Goal: Task Accomplishment & Management: Complete application form

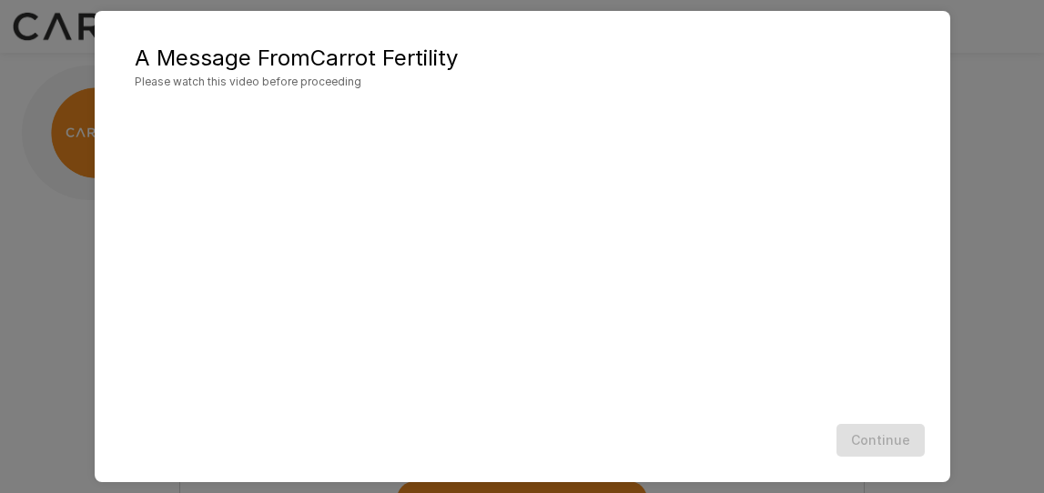
scroll to position [80, 0]
click at [874, 440] on button "Continue" at bounding box center [880, 441] width 88 height 34
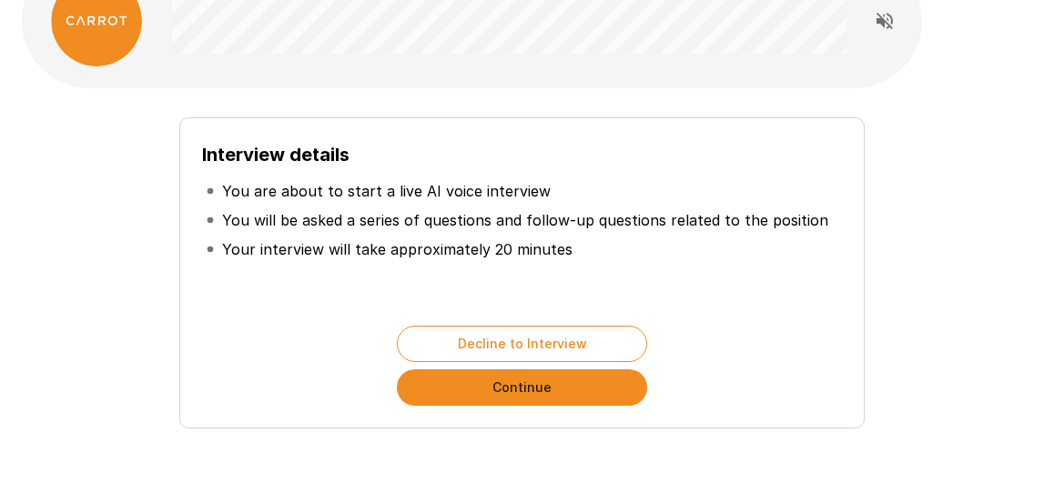
scroll to position [119, 0]
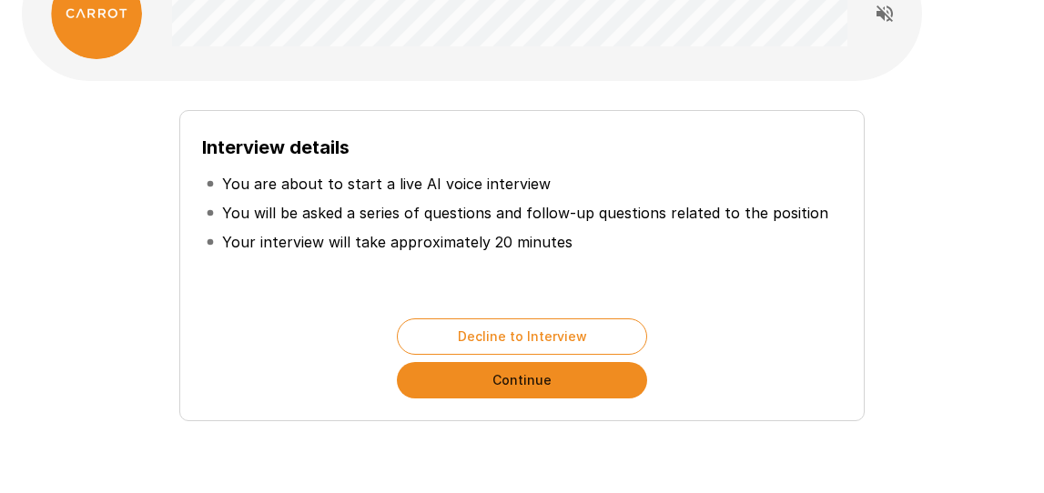
click at [502, 379] on button "Continue" at bounding box center [522, 380] width 250 height 36
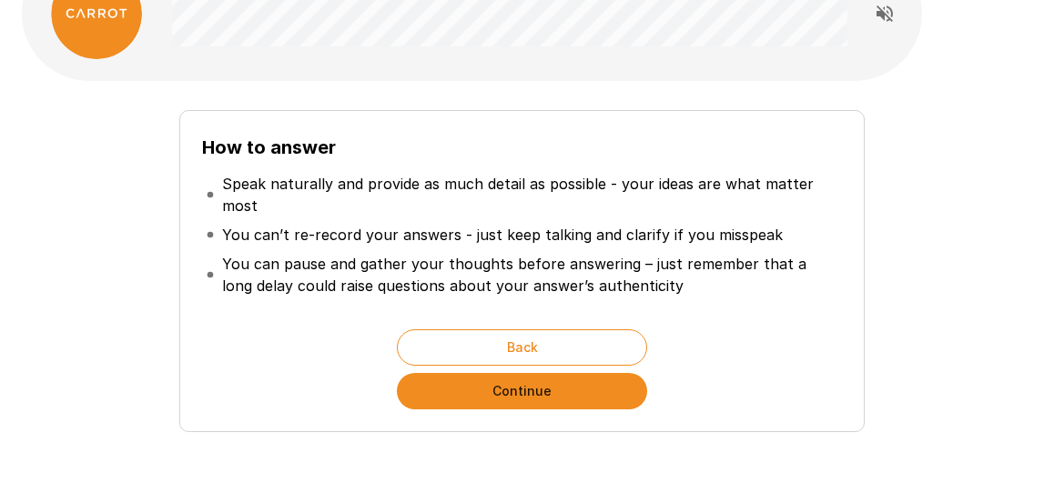
click at [491, 382] on button "Continue" at bounding box center [522, 391] width 250 height 36
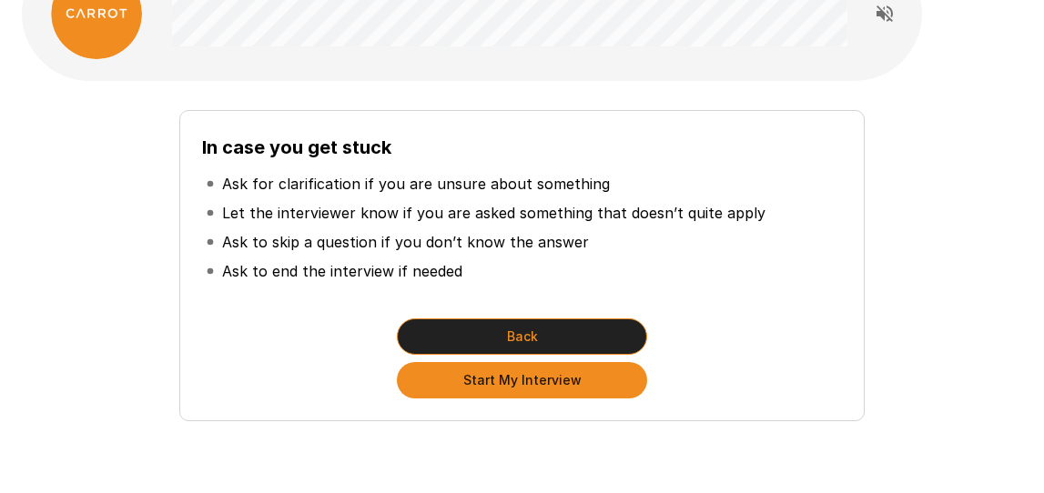
click at [496, 322] on button "Back" at bounding box center [522, 336] width 250 height 36
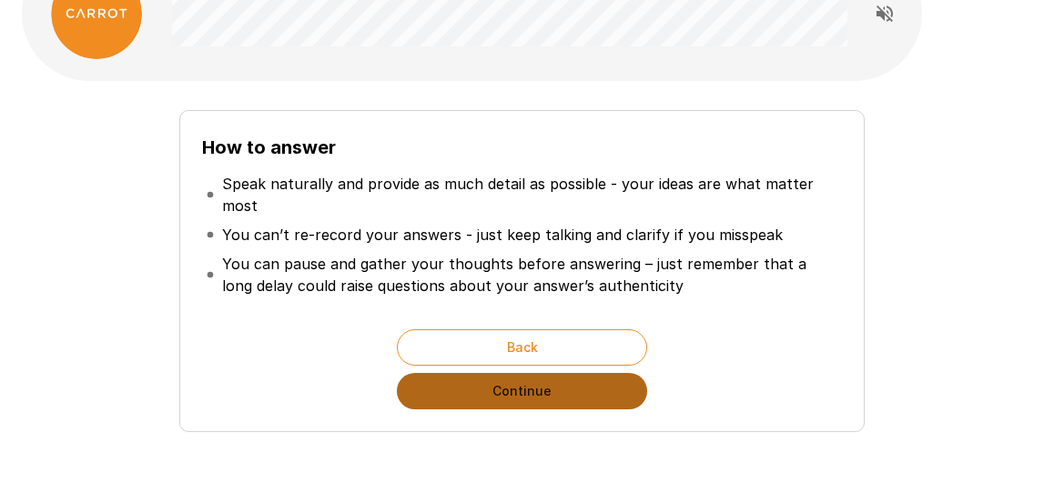
click at [540, 379] on button "Continue" at bounding box center [522, 391] width 250 height 36
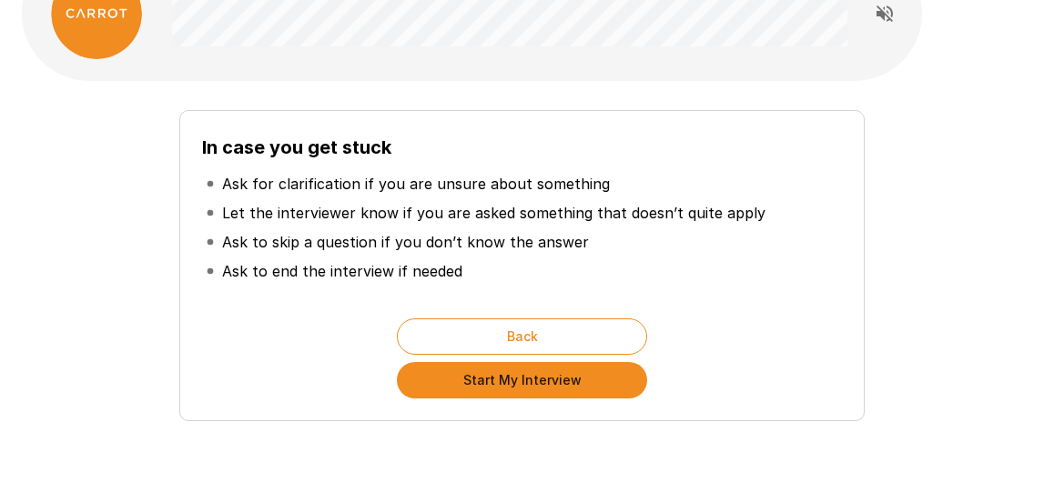
click at [541, 380] on button "Start My Interview" at bounding box center [522, 380] width 250 height 36
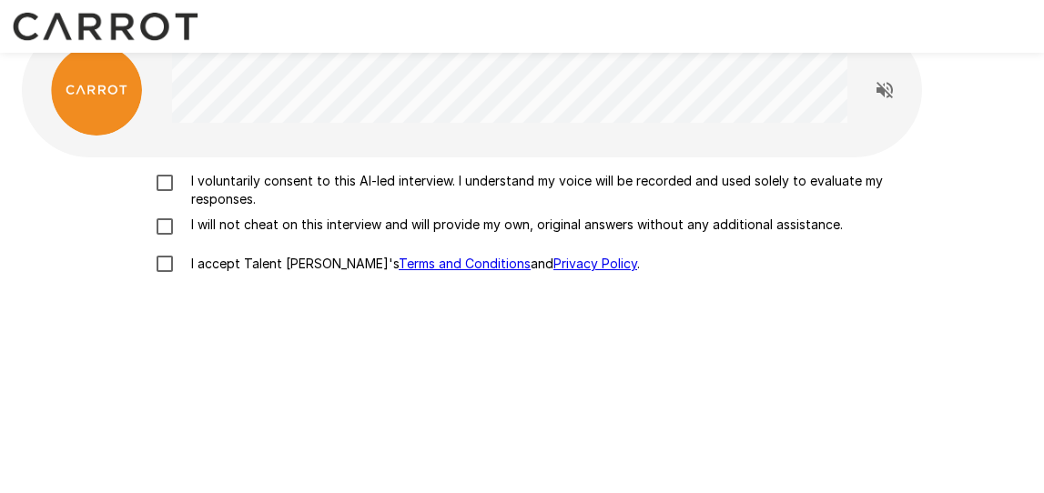
scroll to position [35, 0]
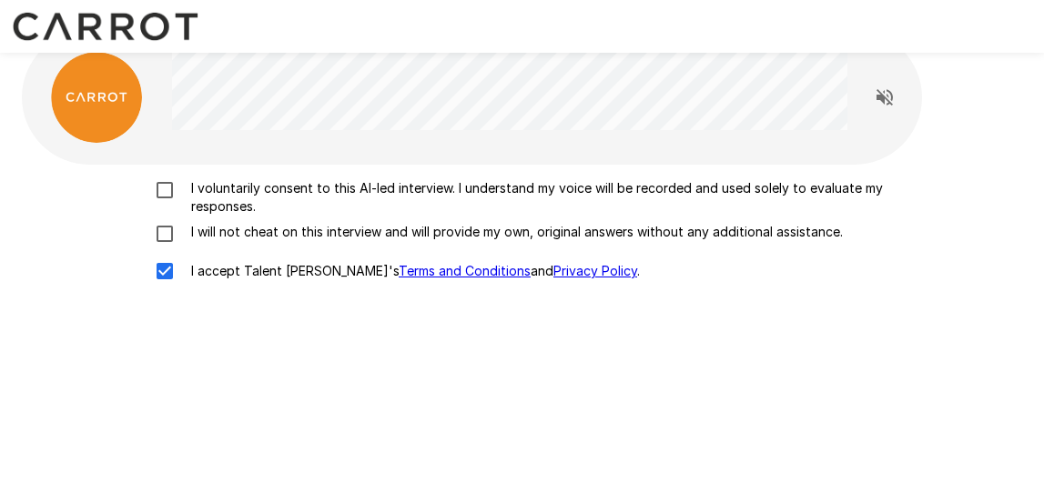
click at [168, 219] on div "I voluntarily consent to this AI-led interview. I understand my voice will be r…" at bounding box center [522, 234] width 986 height 111
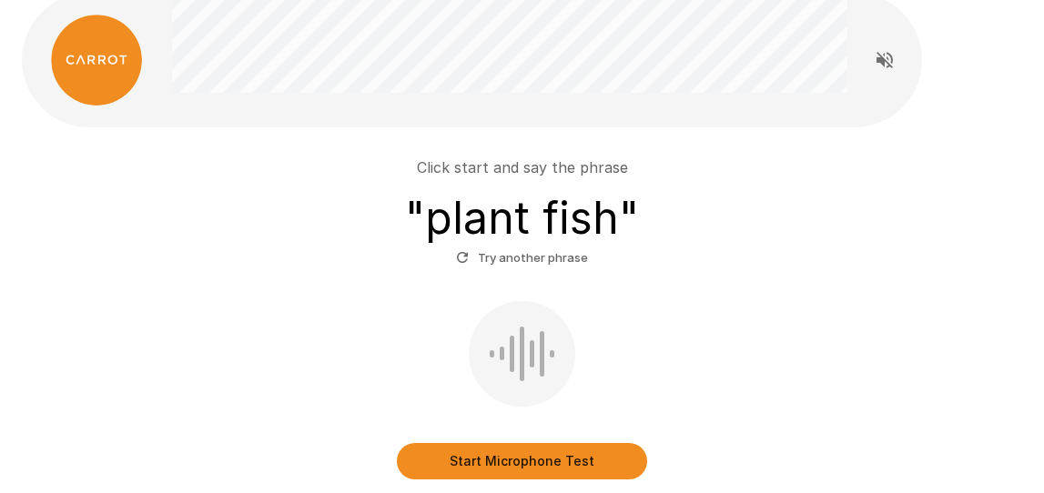
scroll to position [65, 0]
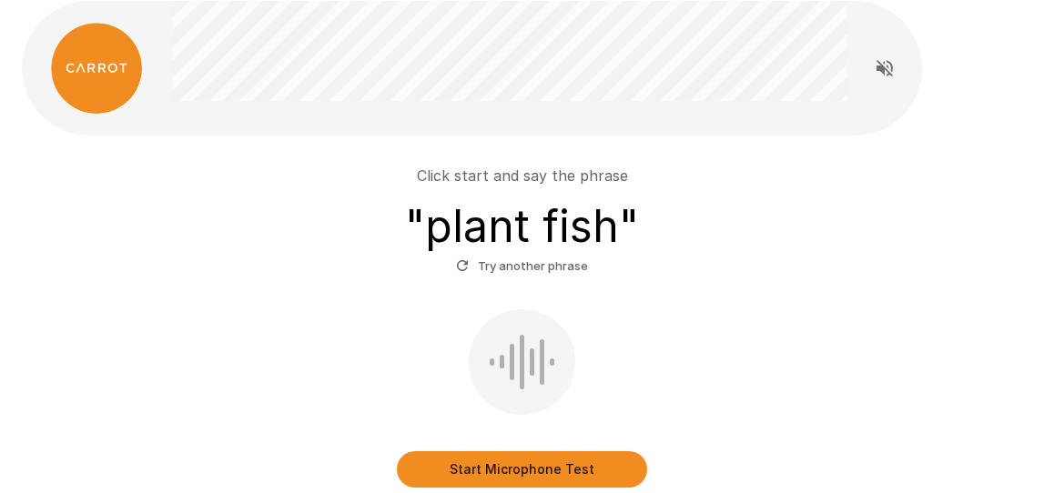
click at [519, 470] on button "Start Microphone Test" at bounding box center [522, 469] width 250 height 36
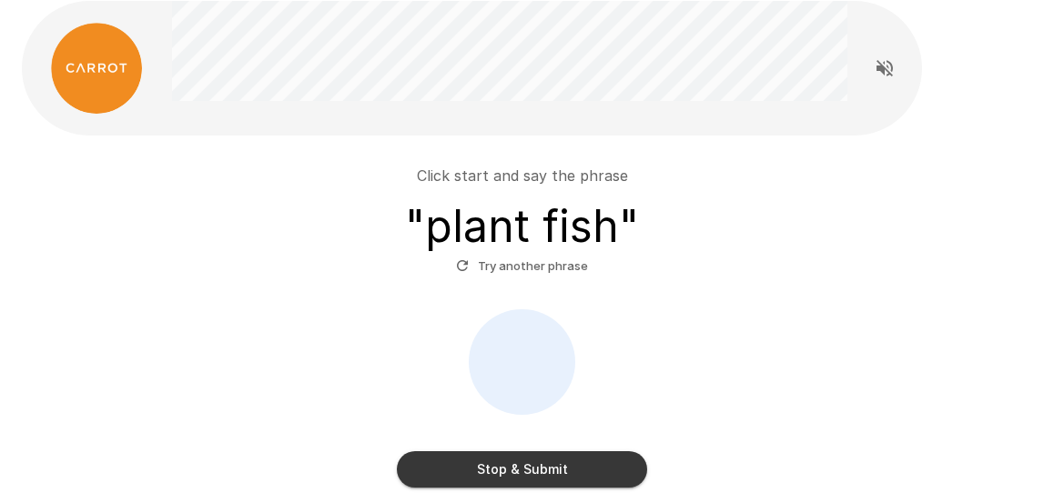
click at [519, 470] on button "Stop & Submit" at bounding box center [522, 469] width 250 height 36
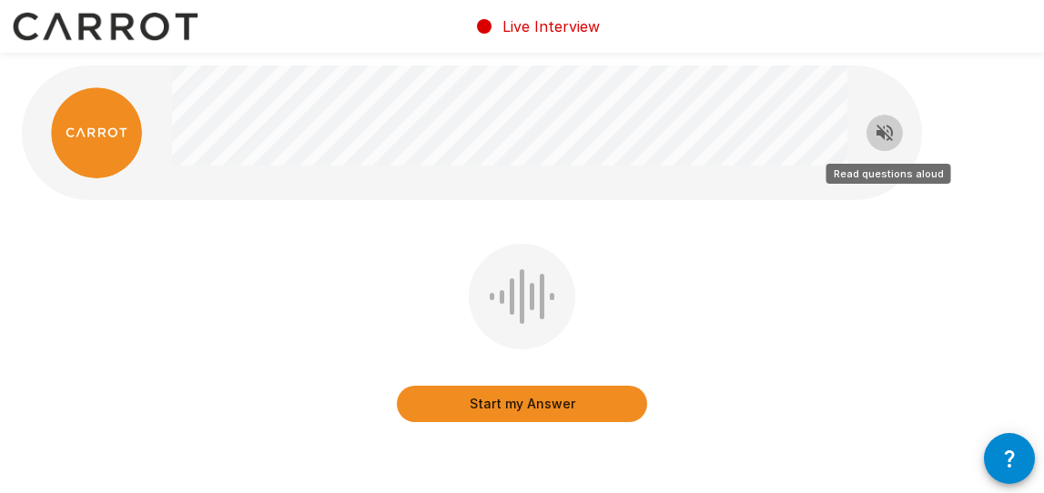
click at [873, 134] on button "Read questions aloud" at bounding box center [884, 133] width 36 height 36
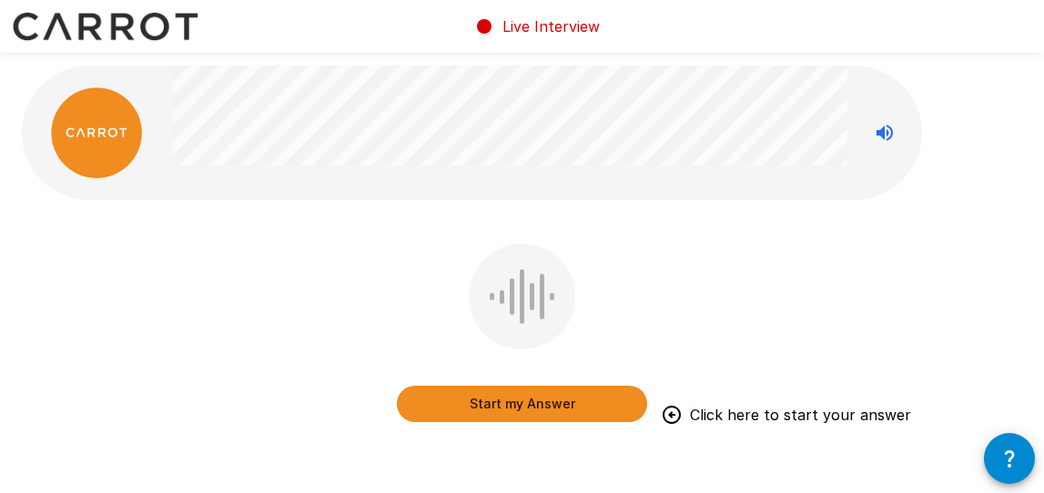
click at [484, 407] on button "Start my Answer" at bounding box center [522, 404] width 250 height 36
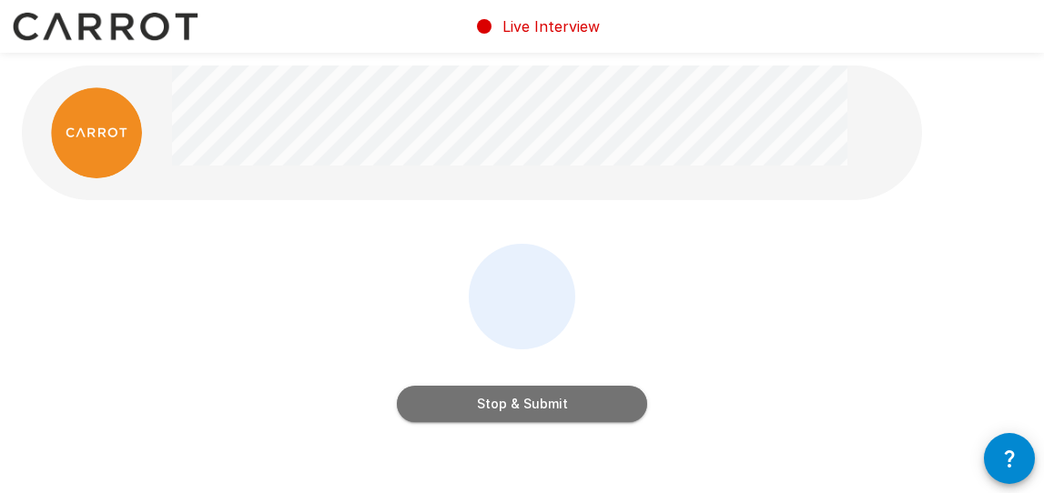
click at [488, 409] on button "Stop & Submit" at bounding box center [522, 404] width 250 height 36
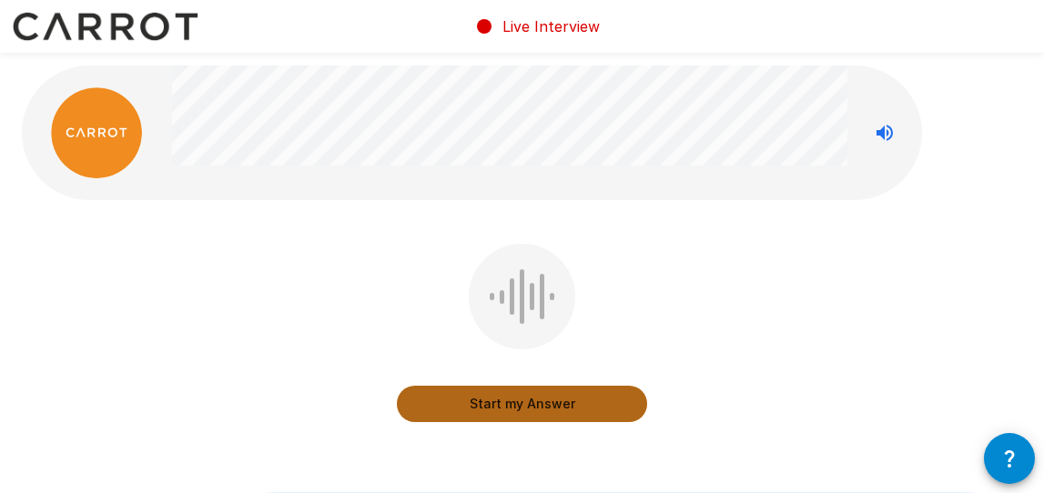
click at [488, 412] on button "Start my Answer" at bounding box center [522, 404] width 250 height 36
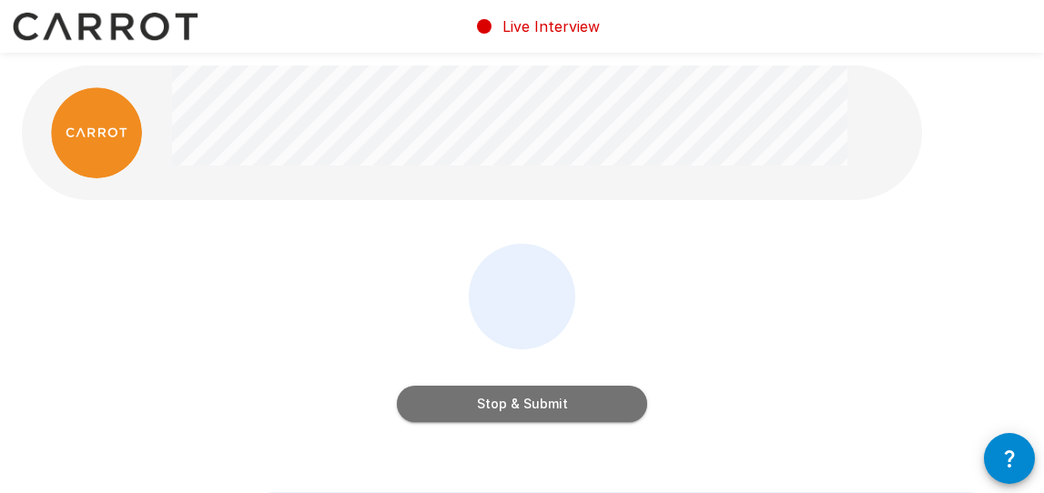
click at [488, 412] on button "Stop & Submit" at bounding box center [522, 404] width 250 height 36
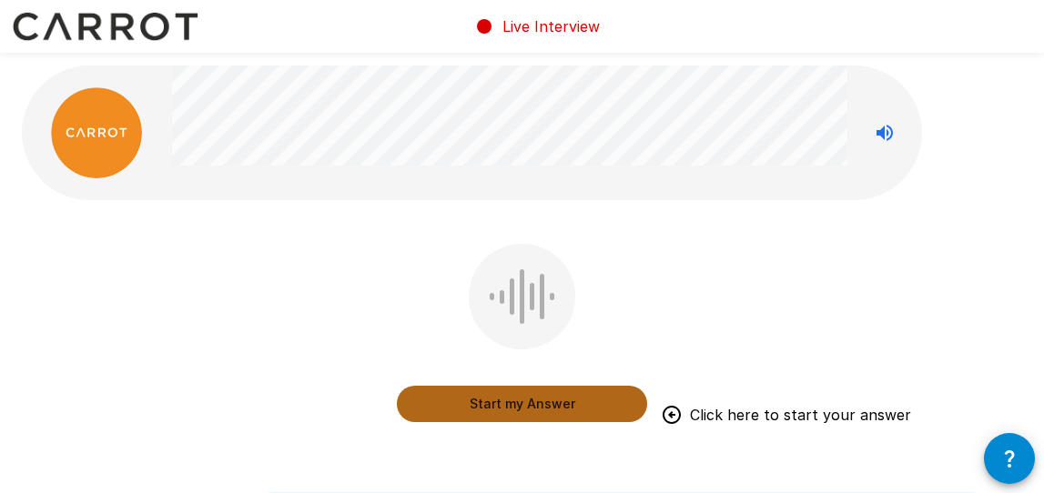
click at [490, 409] on button "Start my Answer" at bounding box center [522, 404] width 250 height 36
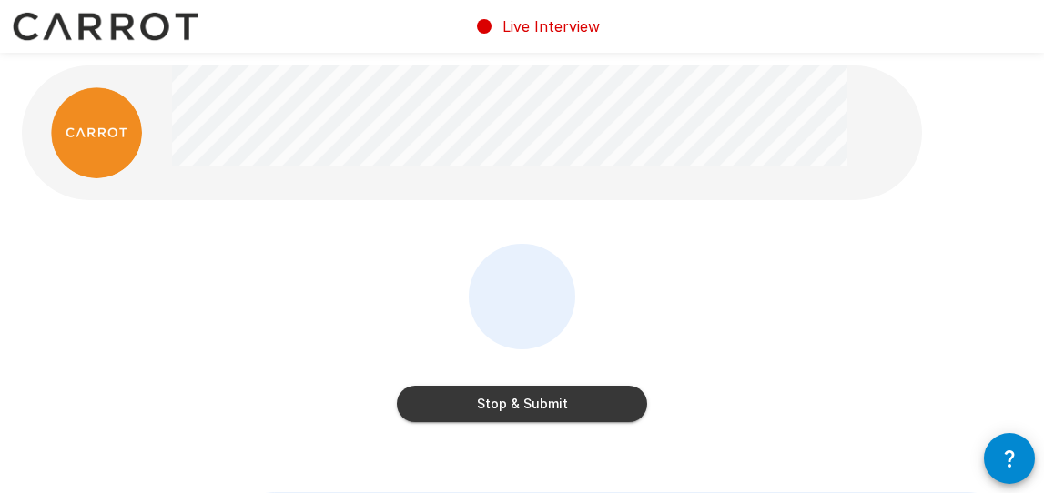
click at [501, 410] on button "Stop & Submit" at bounding box center [522, 404] width 250 height 36
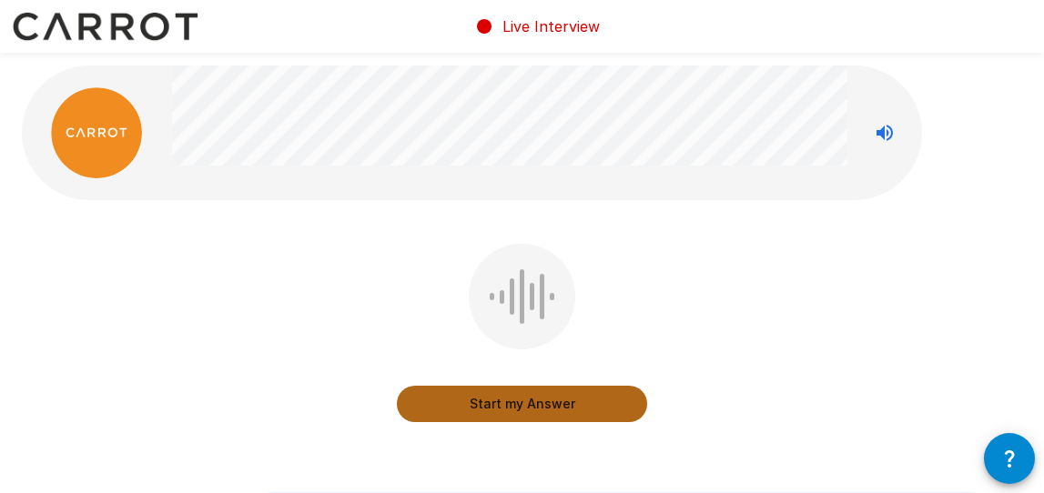
click at [506, 409] on button "Start my Answer" at bounding box center [522, 404] width 250 height 36
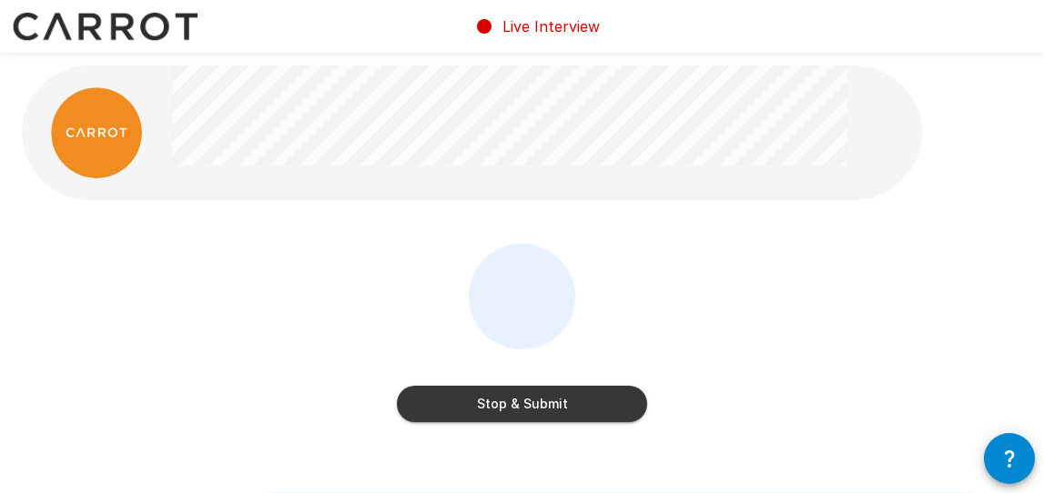
click at [496, 418] on button "Stop & Submit" at bounding box center [522, 404] width 250 height 36
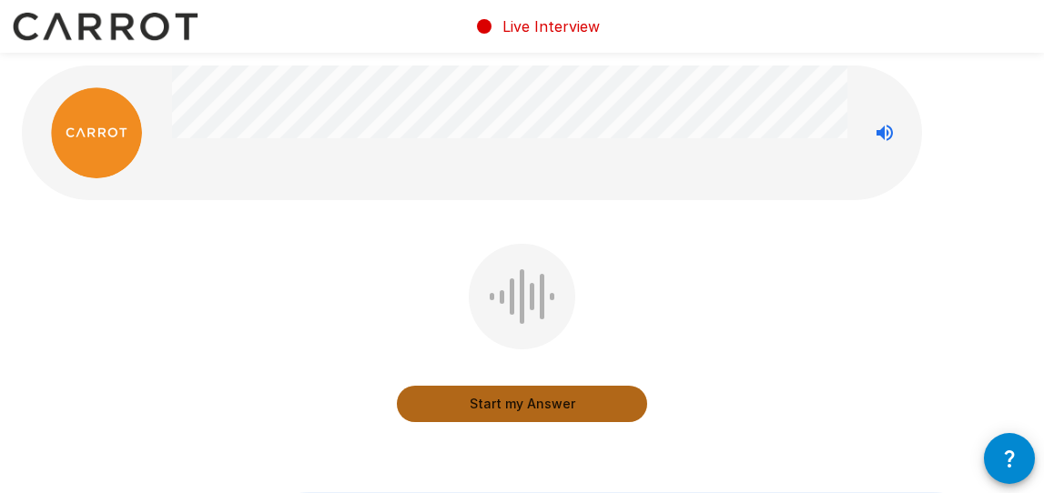
click at [517, 401] on button "Start my Answer" at bounding box center [522, 404] width 250 height 36
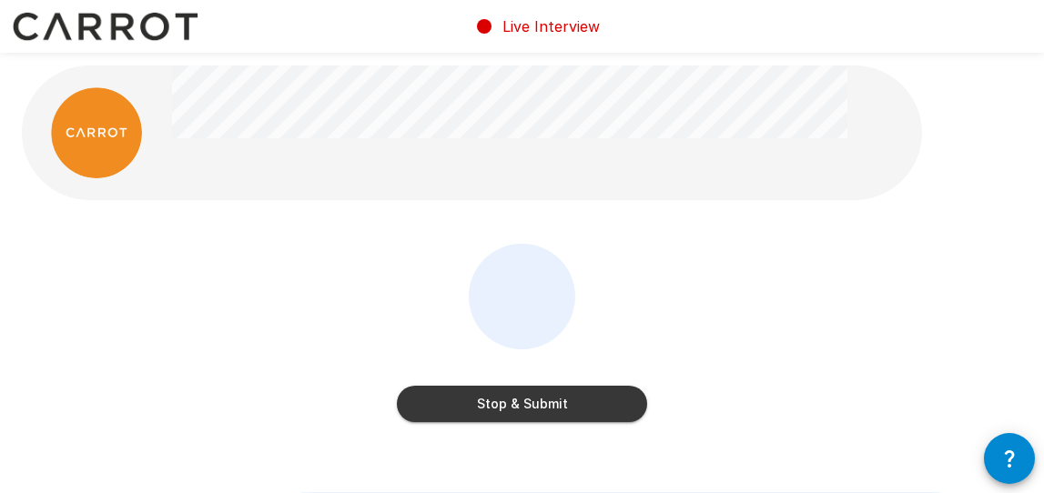
click at [510, 404] on button "Stop & Submit" at bounding box center [522, 404] width 250 height 36
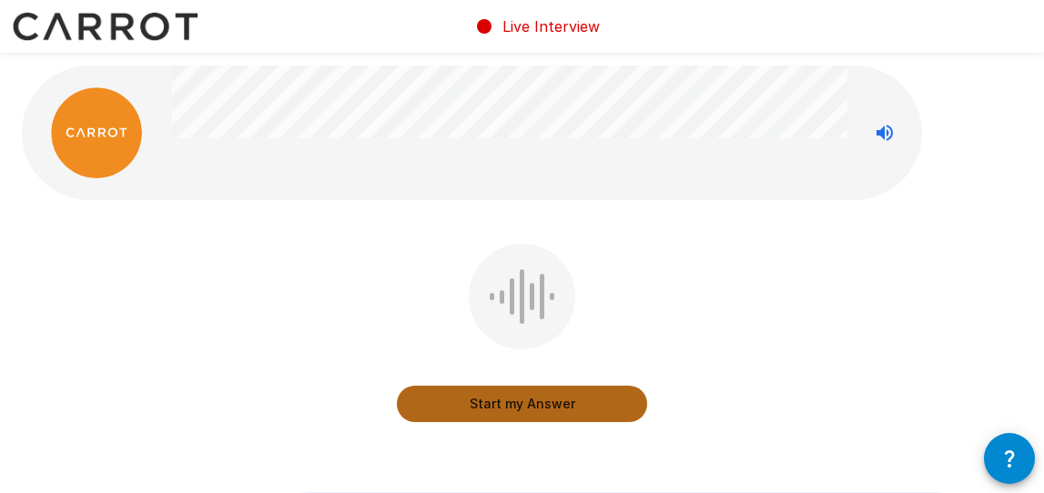
click at [555, 406] on button "Start my Answer" at bounding box center [522, 404] width 250 height 36
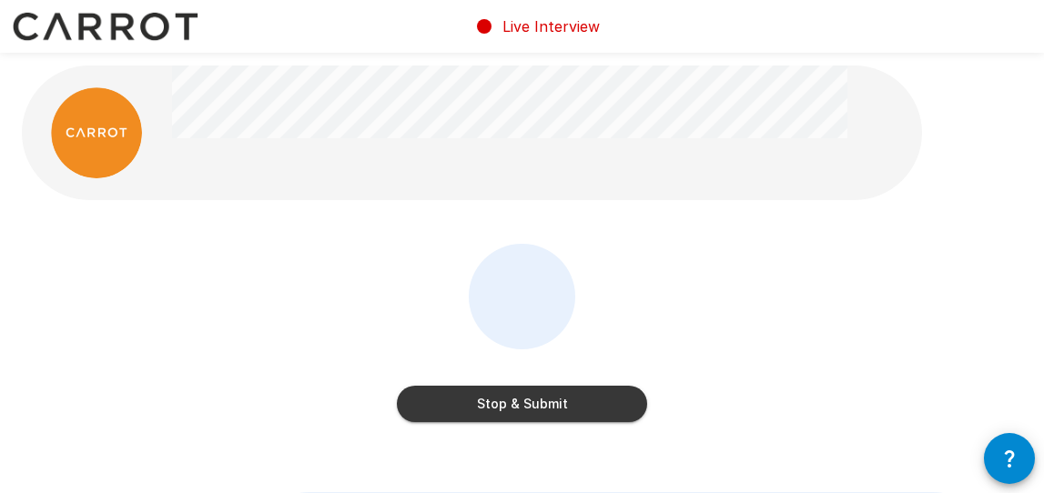
click at [555, 406] on button "Stop & Submit" at bounding box center [522, 404] width 250 height 36
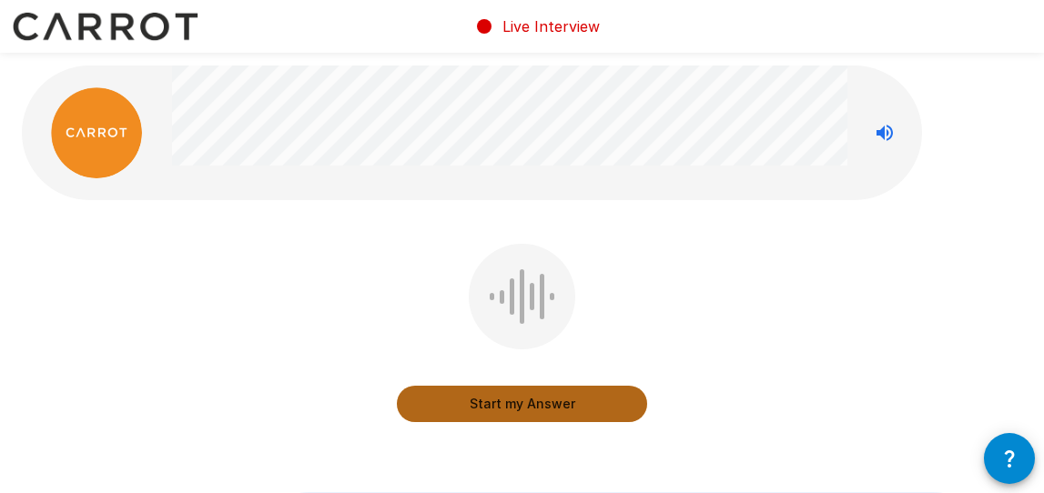
click at [549, 411] on button "Start my Answer" at bounding box center [522, 404] width 250 height 36
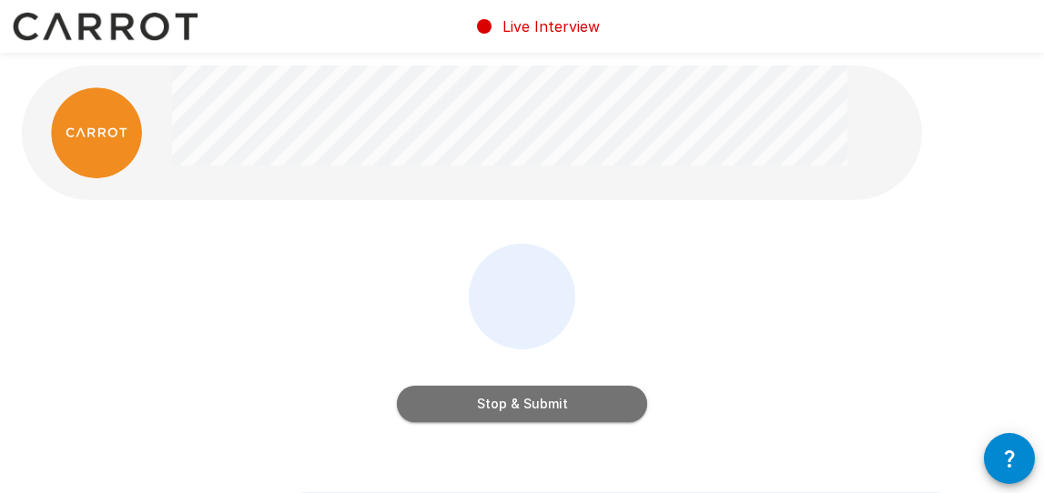
click at [558, 398] on button "Stop & Submit" at bounding box center [522, 404] width 250 height 36
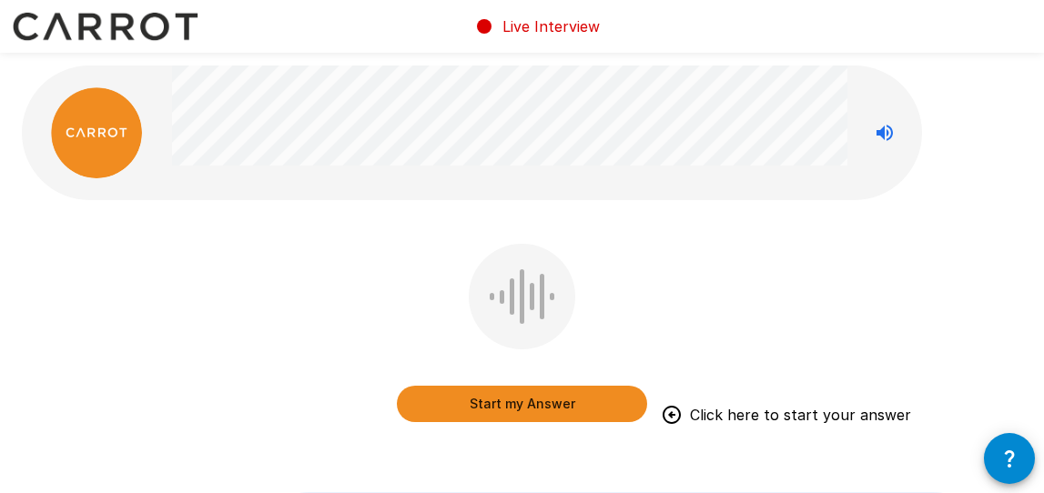
click at [491, 392] on button "Start my Answer" at bounding box center [522, 404] width 250 height 36
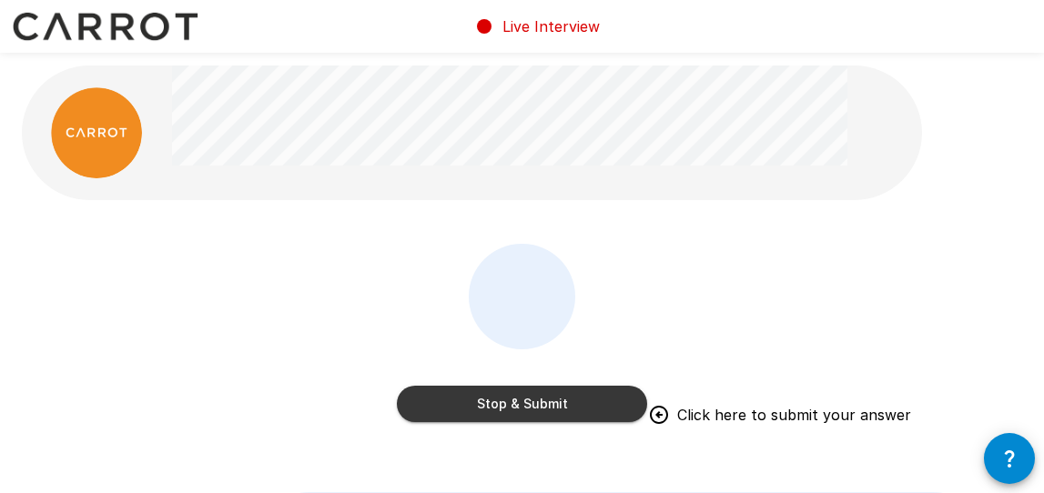
click at [540, 389] on button "Stop & Submit" at bounding box center [522, 404] width 250 height 36
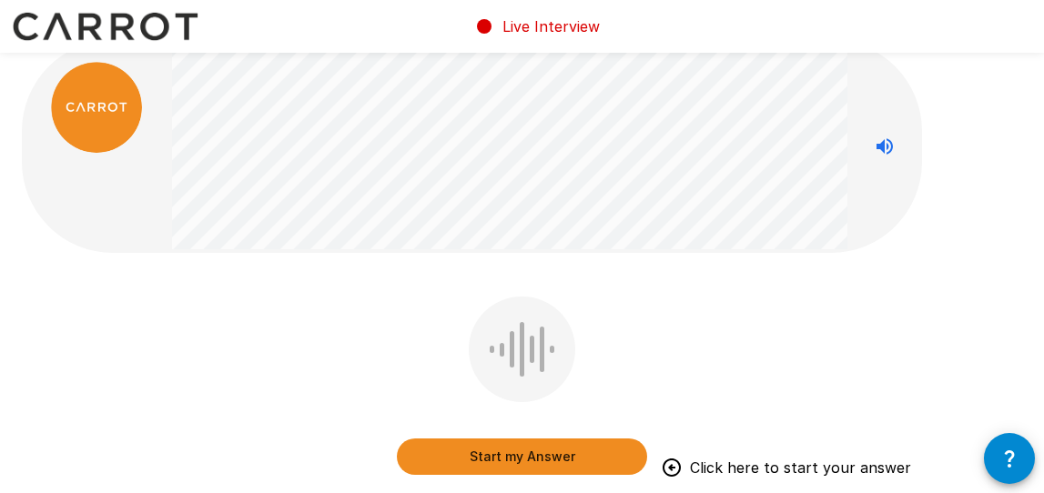
scroll to position [26, 0]
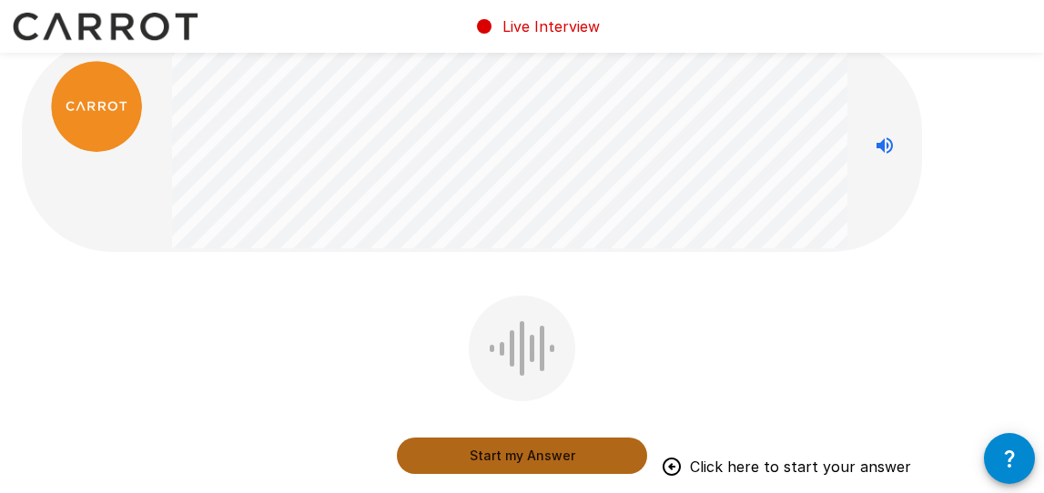
click at [474, 457] on button "Start my Answer" at bounding box center [522, 456] width 250 height 36
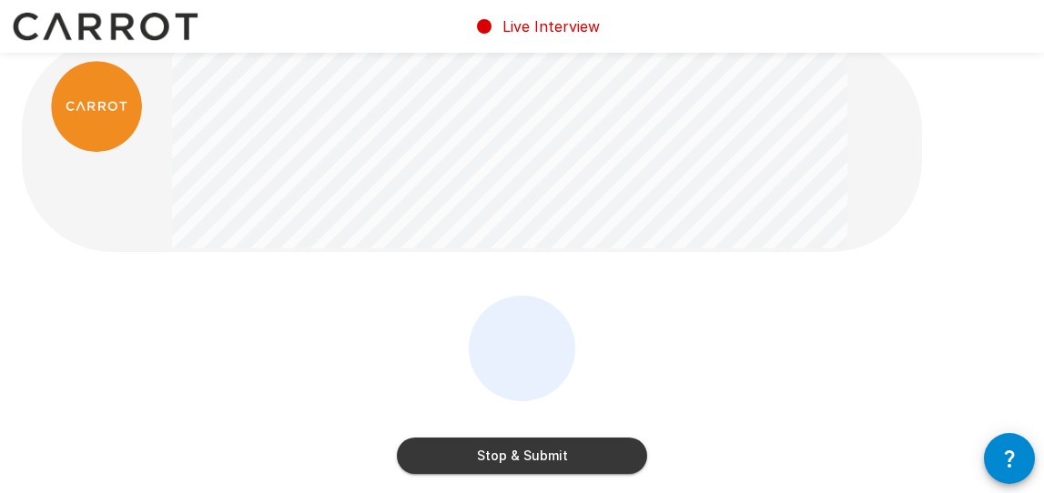
click at [588, 453] on button "Stop & Submit" at bounding box center [522, 456] width 250 height 36
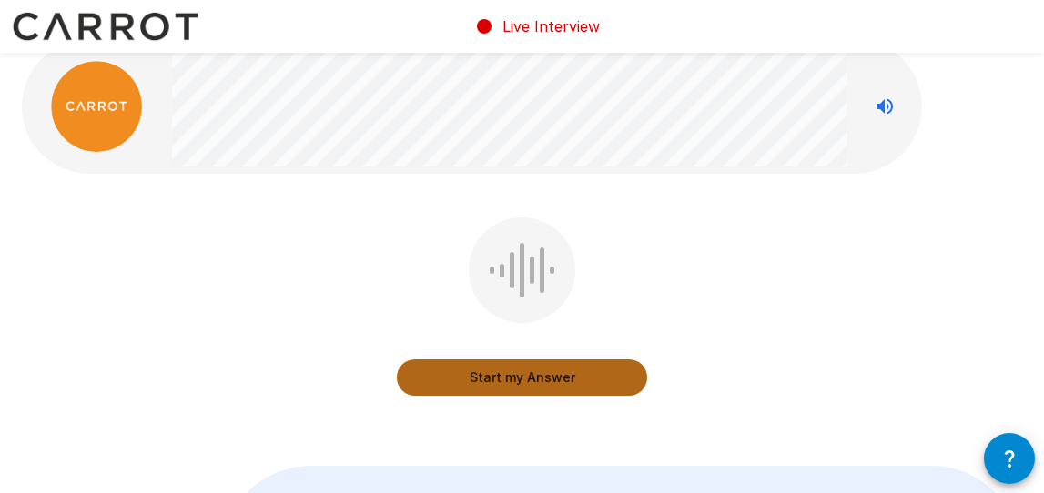
click at [561, 382] on button "Start my Answer" at bounding box center [522, 377] width 250 height 36
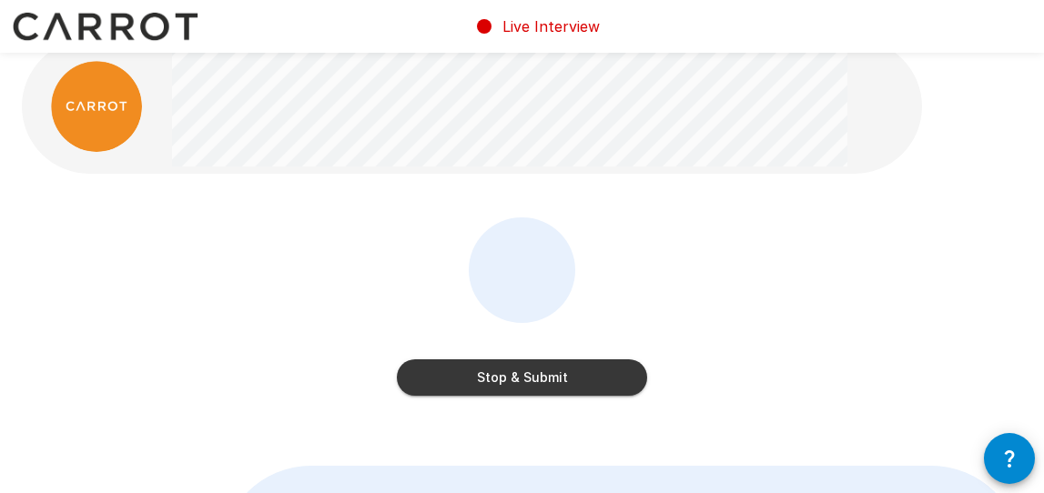
scroll to position [0, 0]
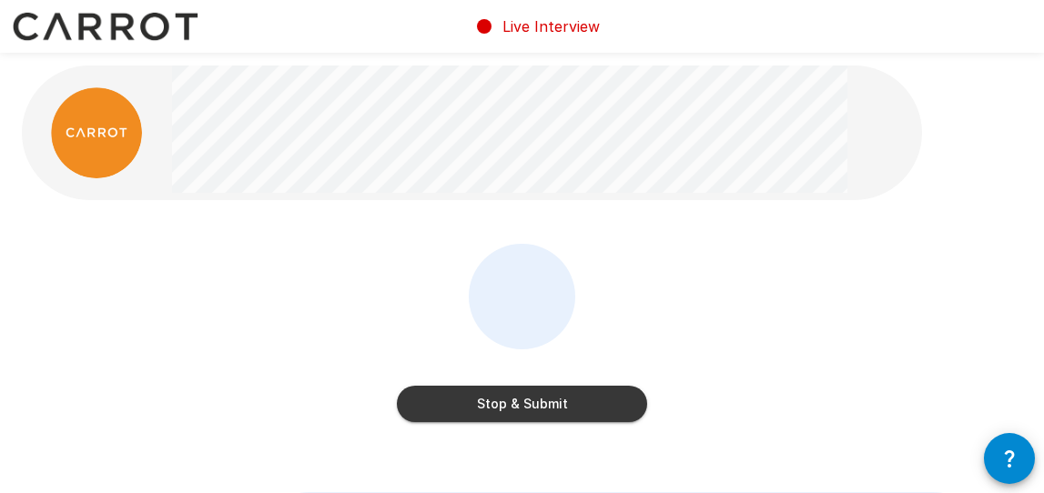
click at [540, 399] on button "Stop & Submit" at bounding box center [522, 404] width 250 height 36
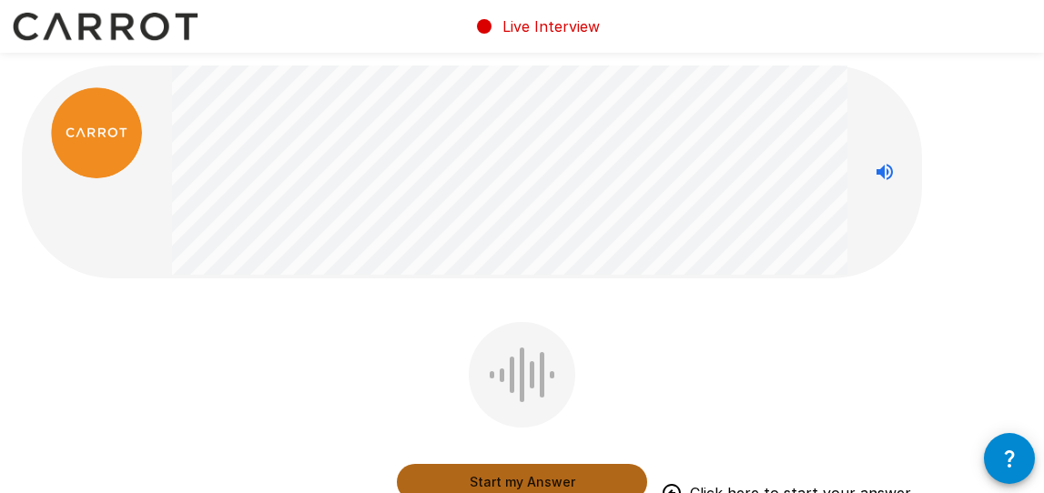
click at [537, 474] on button "Start my Answer" at bounding box center [522, 482] width 250 height 36
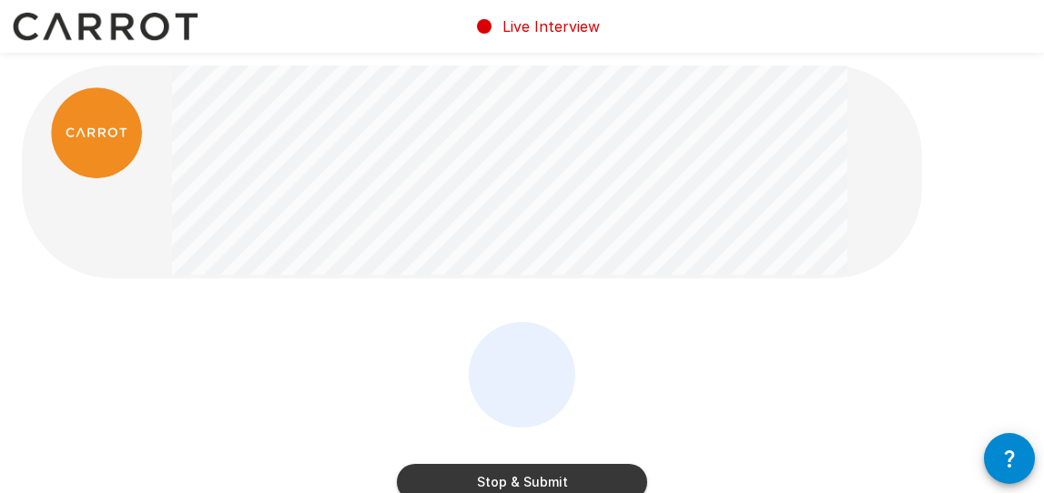
click at [559, 481] on button "Stop & Submit" at bounding box center [522, 482] width 250 height 36
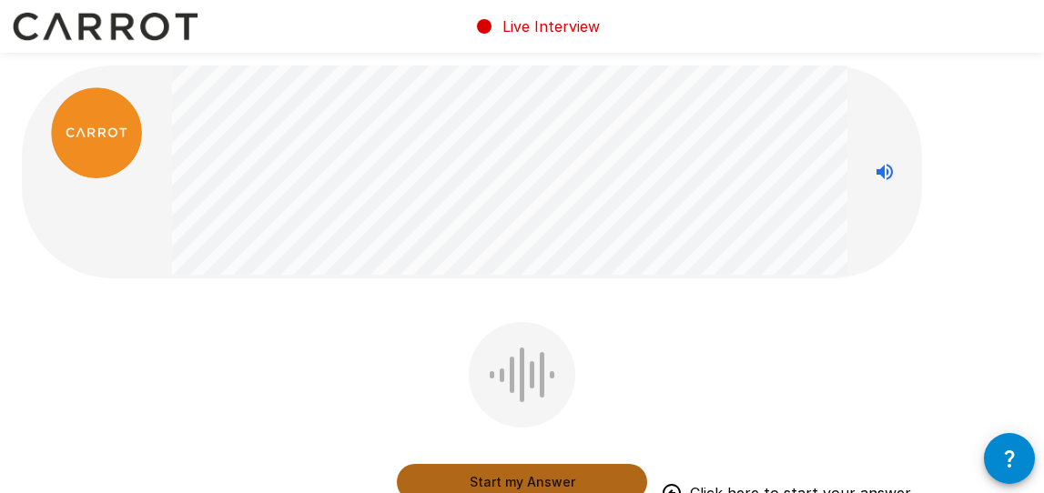
click at [555, 485] on button "Start my Answer" at bounding box center [522, 482] width 250 height 36
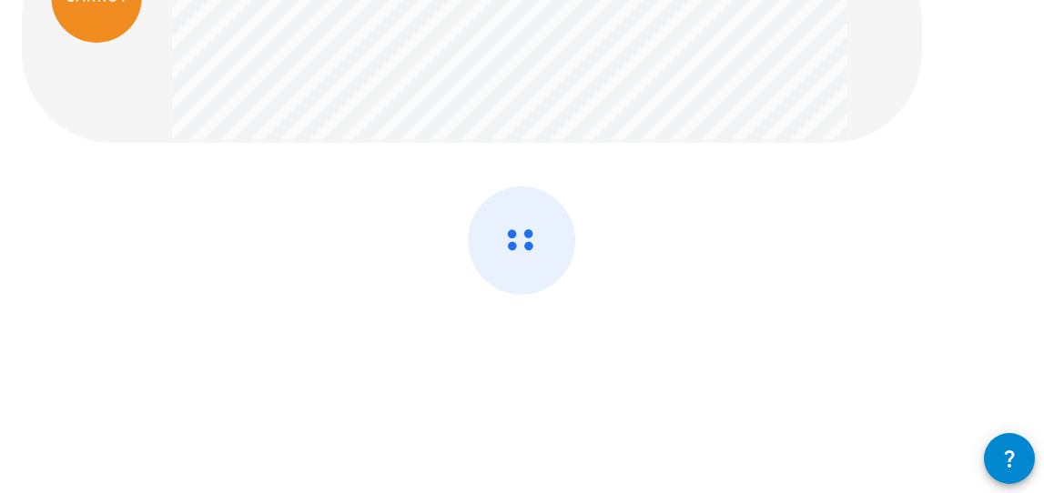
scroll to position [146, 0]
click at [529, 242] on icon at bounding box center [522, 230] width 106 height 106
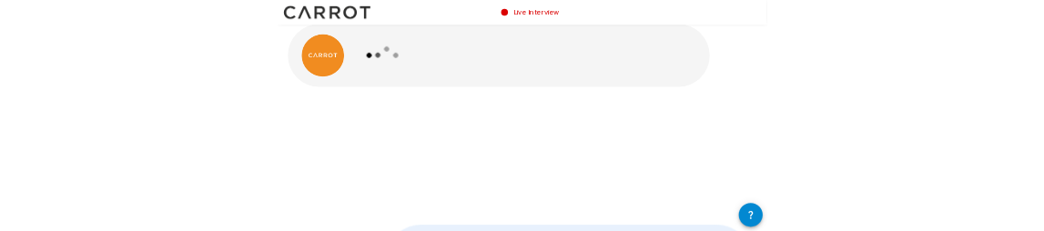
scroll to position [0, 0]
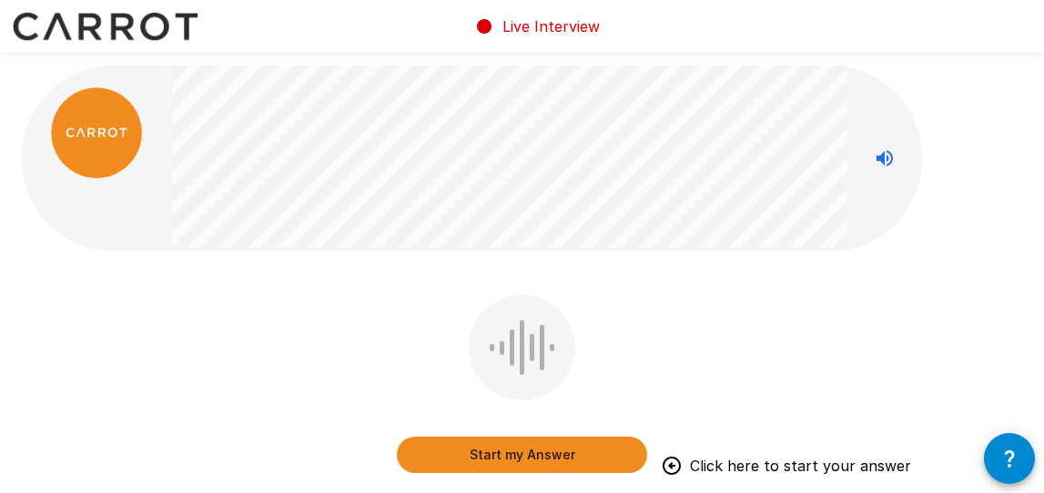
click at [549, 446] on button "Start my Answer" at bounding box center [522, 455] width 250 height 36
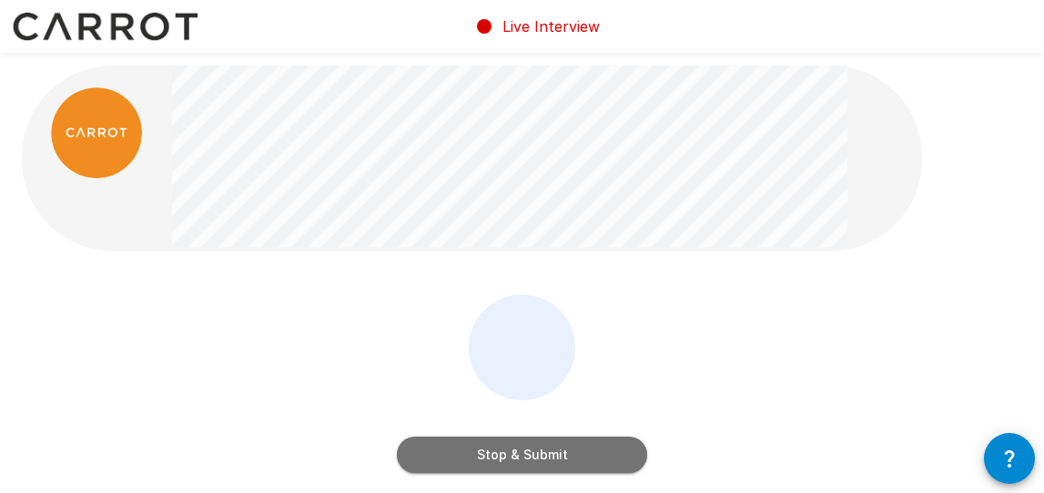
click at [620, 446] on button "Stop & Submit" at bounding box center [522, 455] width 250 height 36
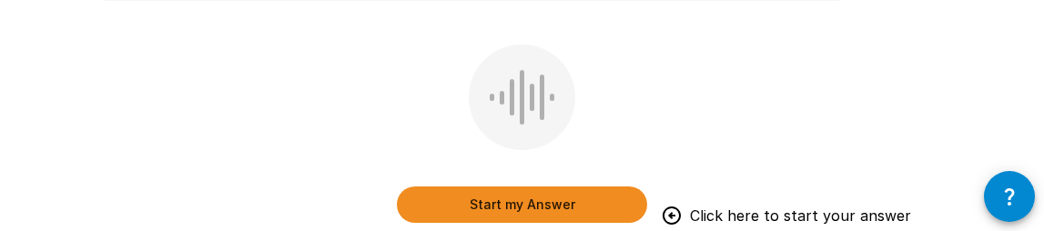
scroll to position [266, 0]
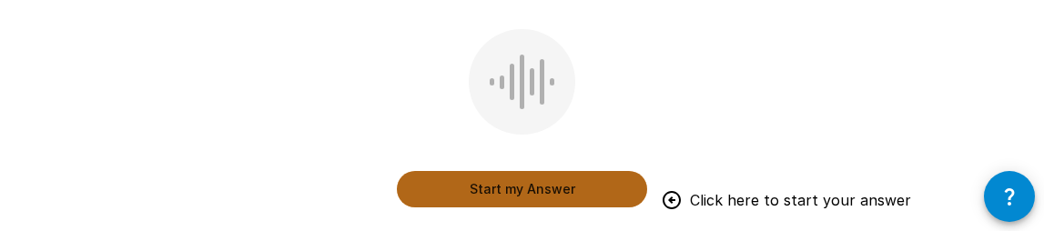
click at [543, 185] on button "Start my Answer" at bounding box center [522, 189] width 250 height 36
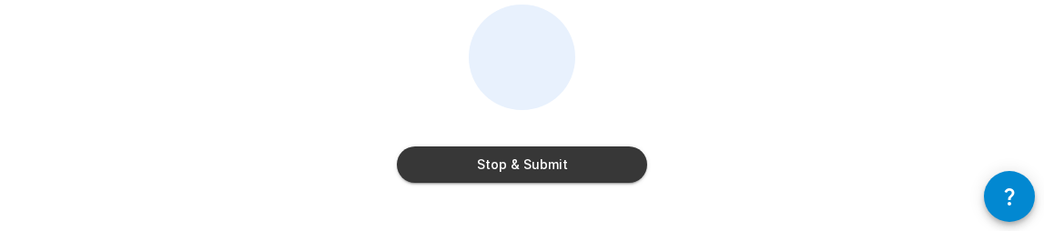
scroll to position [301, 0]
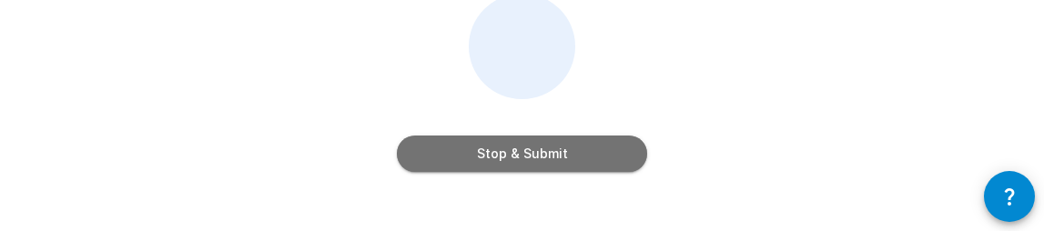
click at [528, 156] on button "Stop & Submit" at bounding box center [522, 154] width 250 height 36
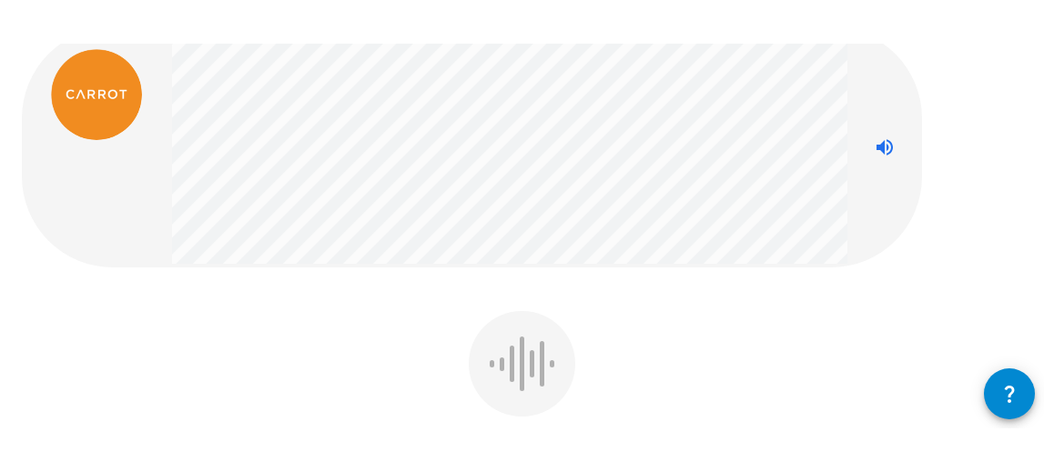
scroll to position [77, 0]
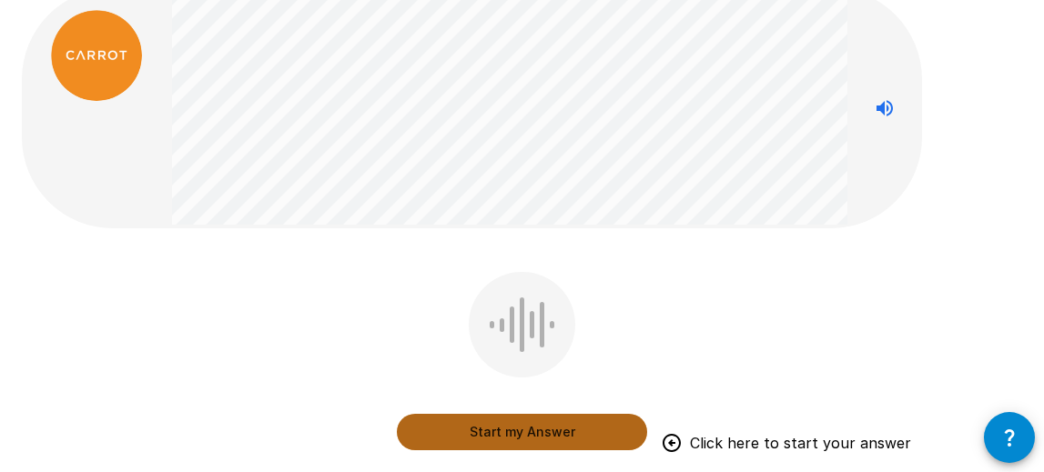
click at [581, 422] on button "Start my Answer" at bounding box center [522, 432] width 250 height 36
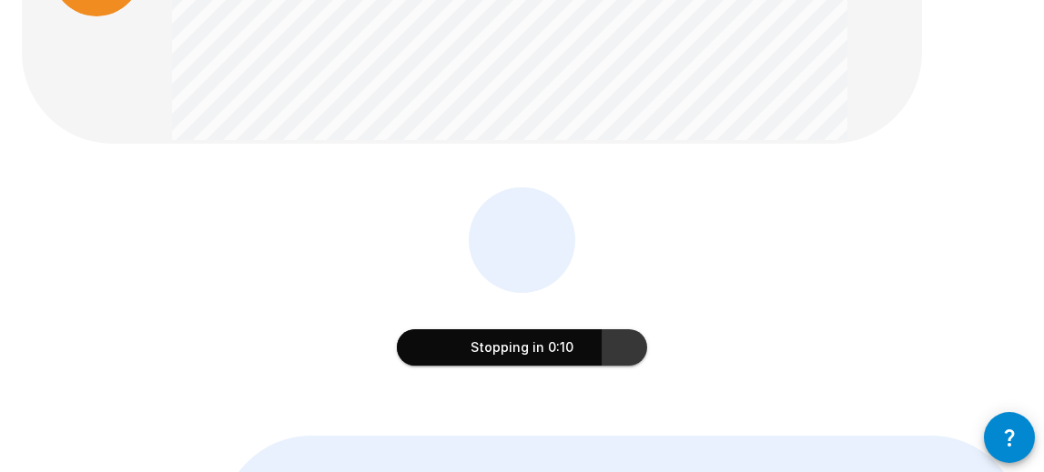
scroll to position [164, 0]
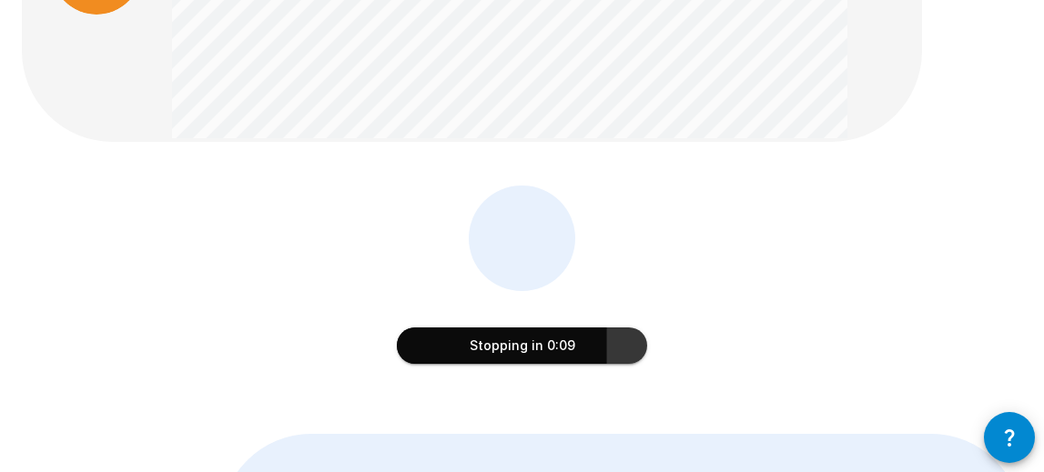
click at [544, 338] on button "Stopping in 0:09" at bounding box center [522, 346] width 250 height 36
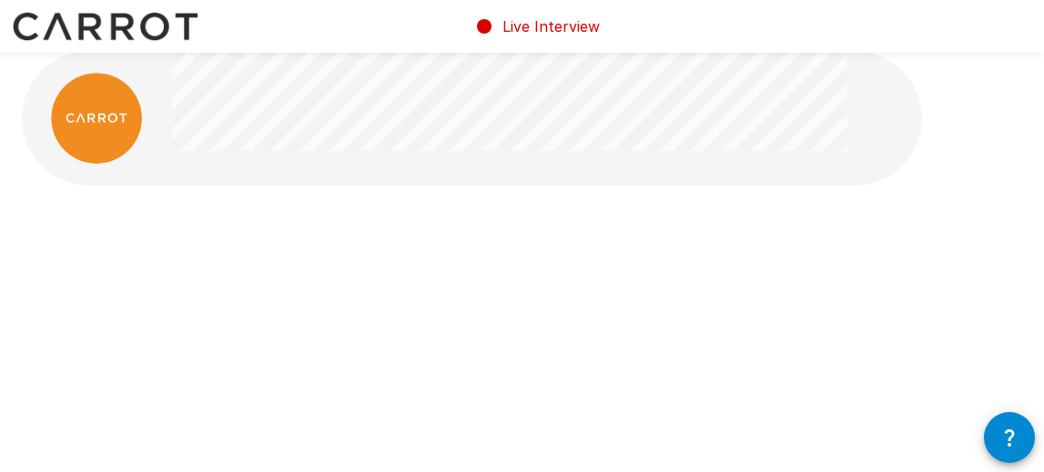
scroll to position [4, 0]
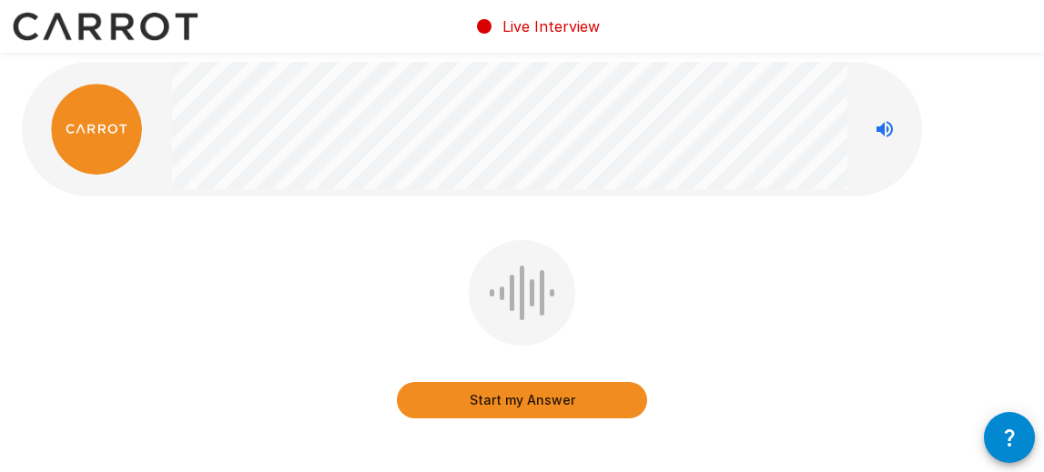
click at [528, 396] on button "Start my Answer" at bounding box center [522, 400] width 250 height 36
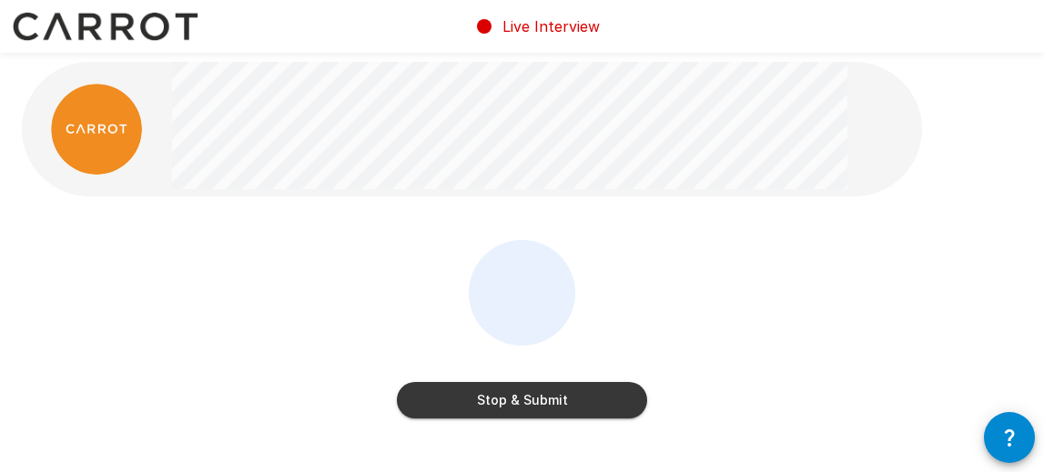
click at [529, 398] on button "Stop & Submit" at bounding box center [522, 400] width 250 height 36
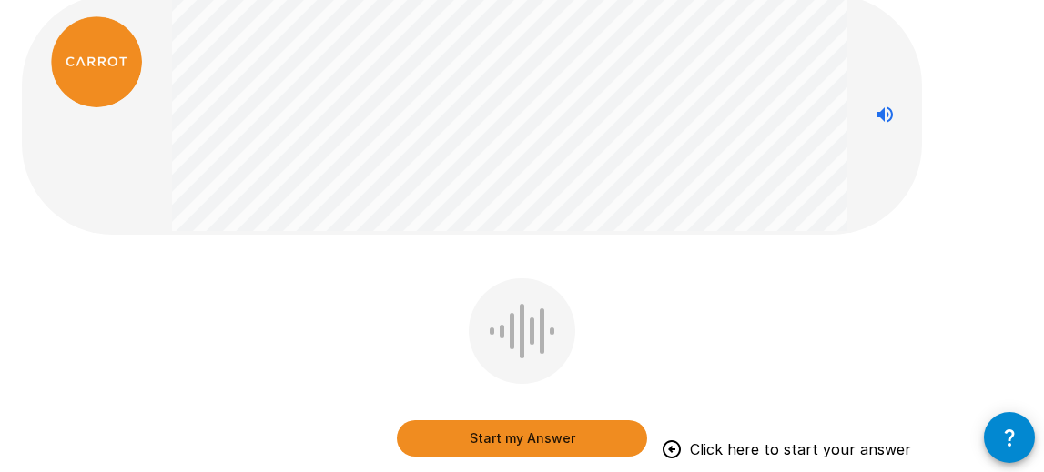
scroll to position [80, 0]
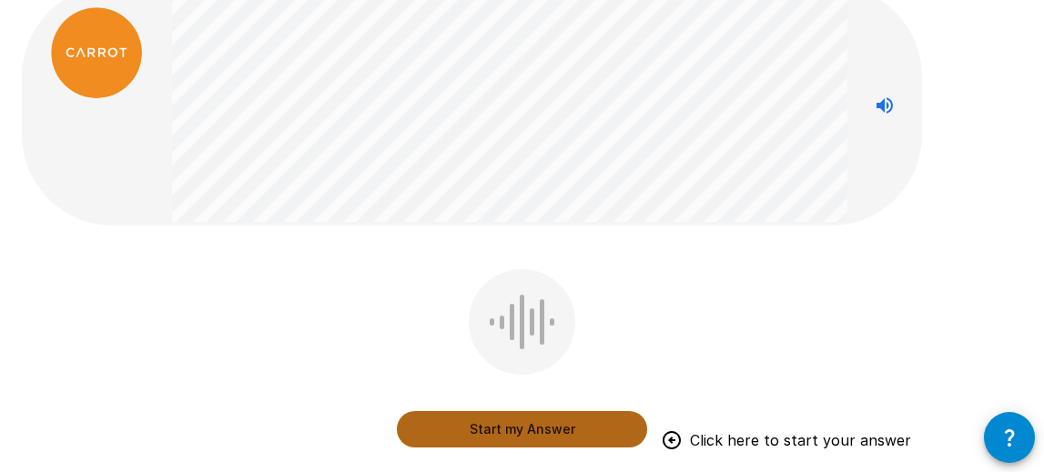
click at [586, 436] on button "Start my Answer" at bounding box center [522, 429] width 250 height 36
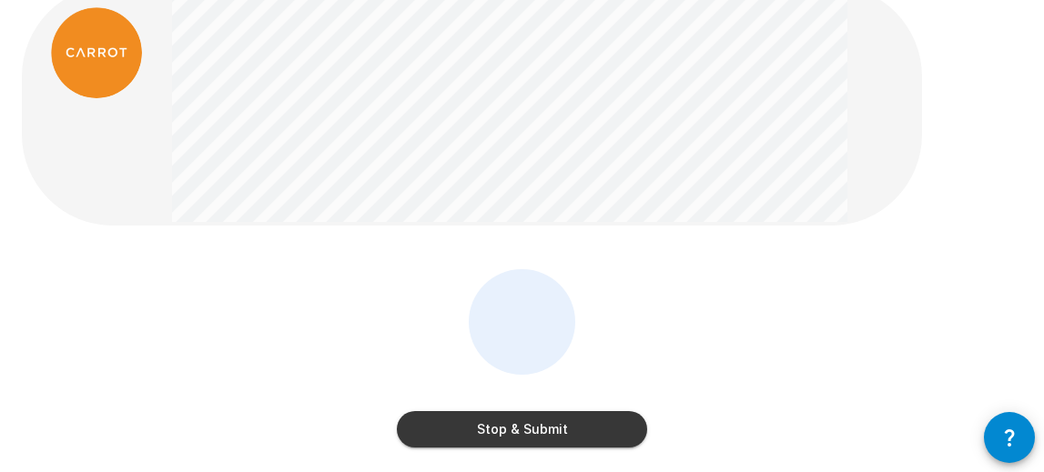
click at [586, 436] on button "Stop & Submit" at bounding box center [522, 429] width 250 height 36
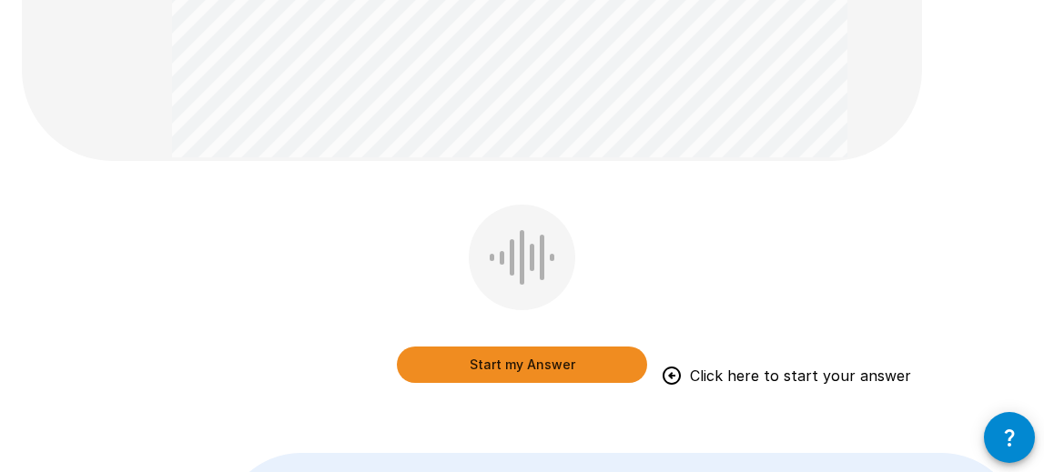
scroll to position [489, 0]
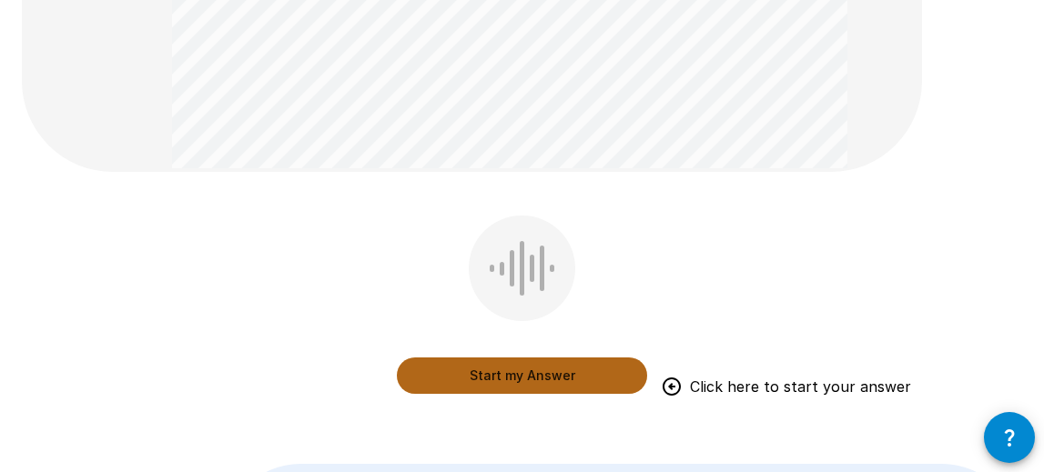
click at [620, 386] on button "Start my Answer" at bounding box center [522, 376] width 250 height 36
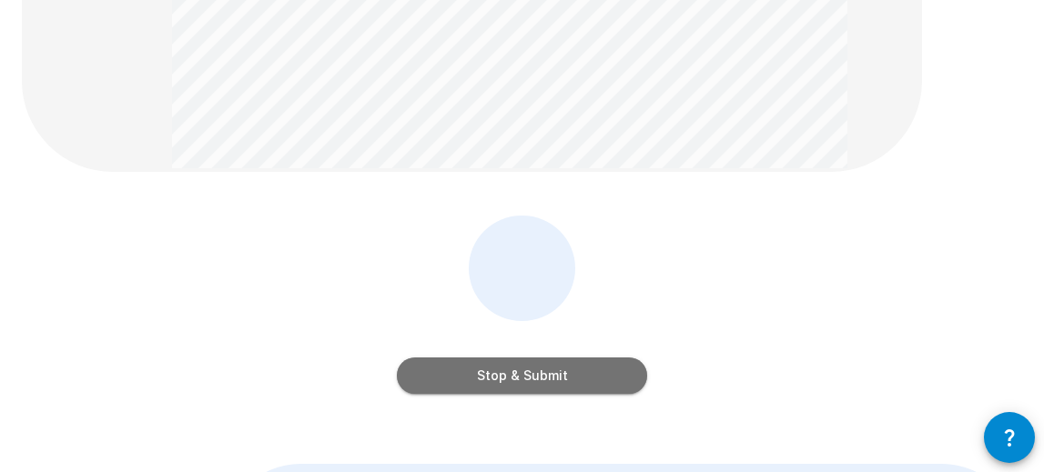
click at [617, 387] on button "Stop & Submit" at bounding box center [522, 376] width 250 height 36
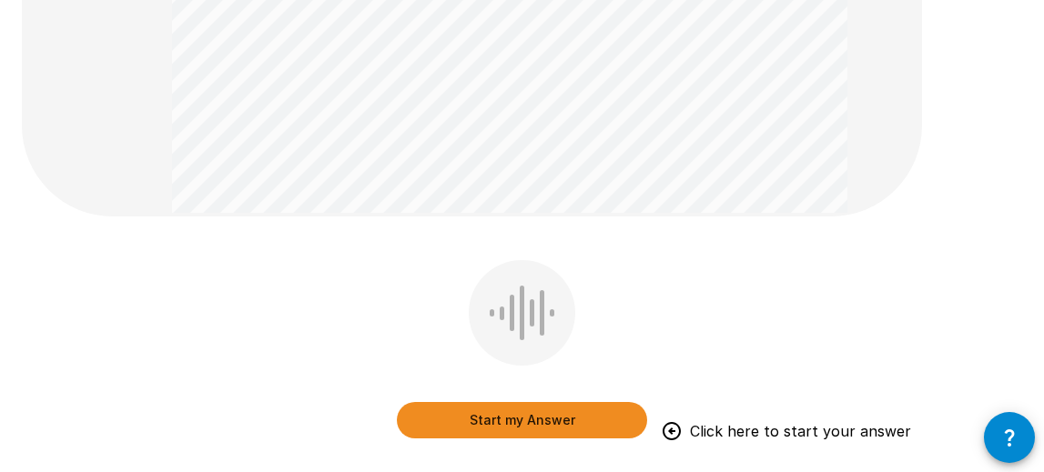
scroll to position [366, 0]
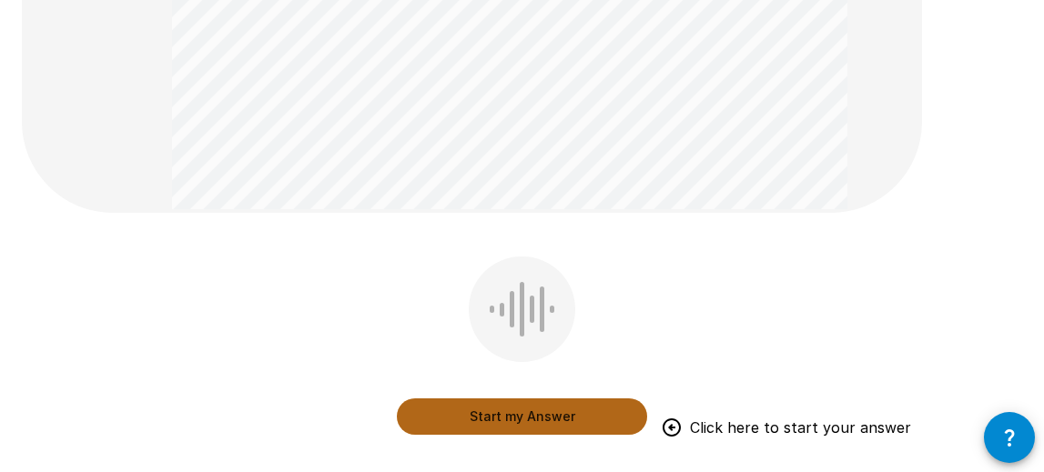
click at [572, 421] on button "Start my Answer" at bounding box center [522, 417] width 250 height 36
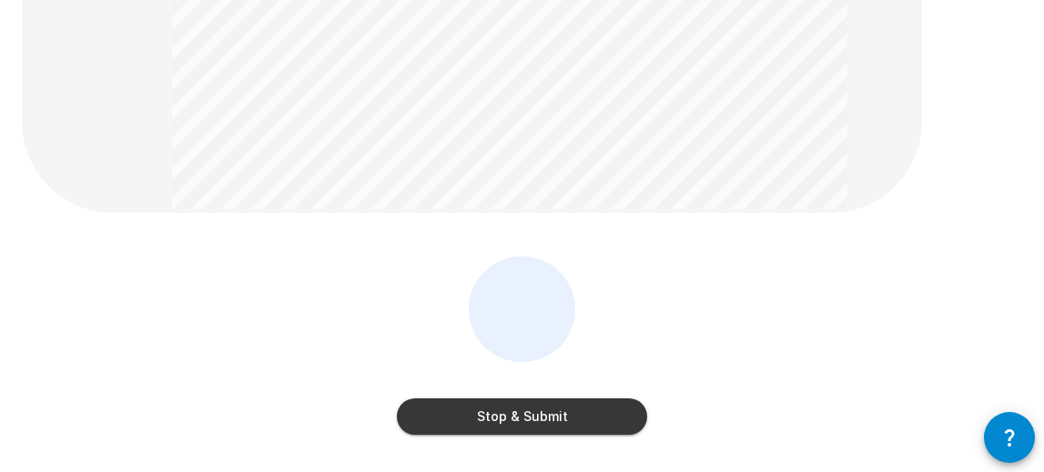
click at [579, 419] on button "Stop & Submit" at bounding box center [522, 417] width 250 height 36
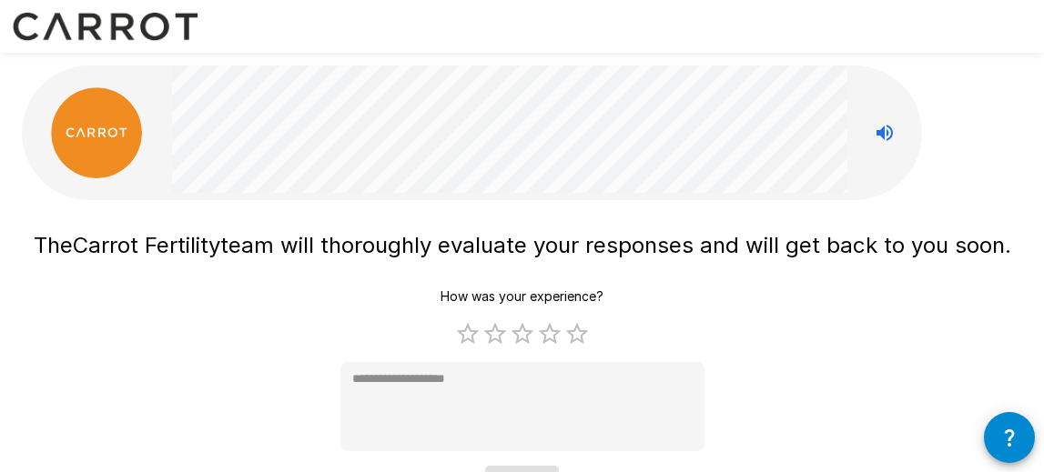
scroll to position [100, 0]
